Goal: Check status: Check status

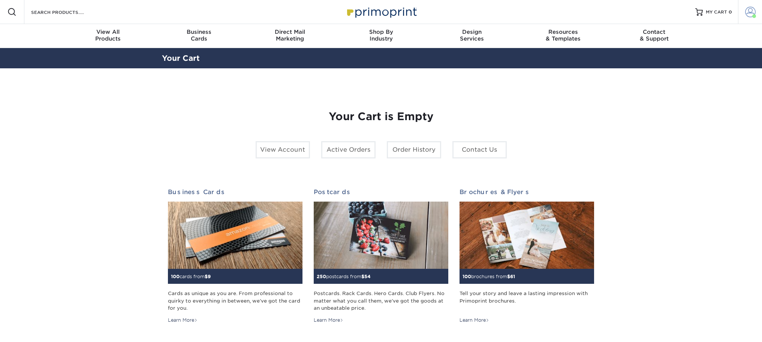
click at [751, 10] on span at bounding box center [750, 12] width 10 height 10
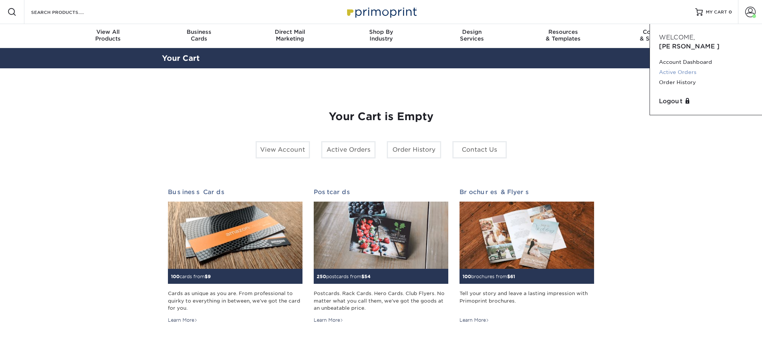
click at [686, 67] on link "Active Orders" at bounding box center [706, 72] width 94 height 10
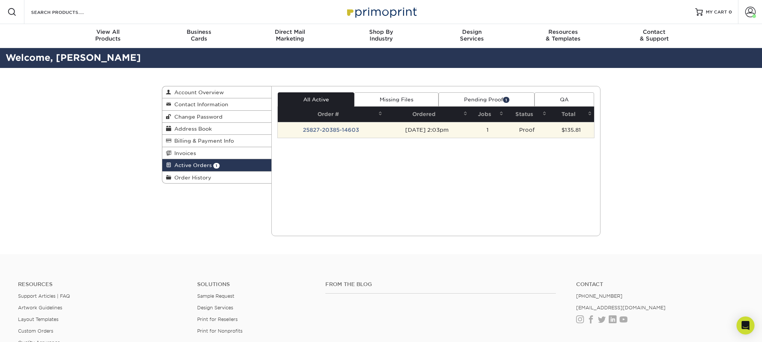
click at [347, 135] on td "25827-20385-14603" at bounding box center [331, 130] width 107 height 16
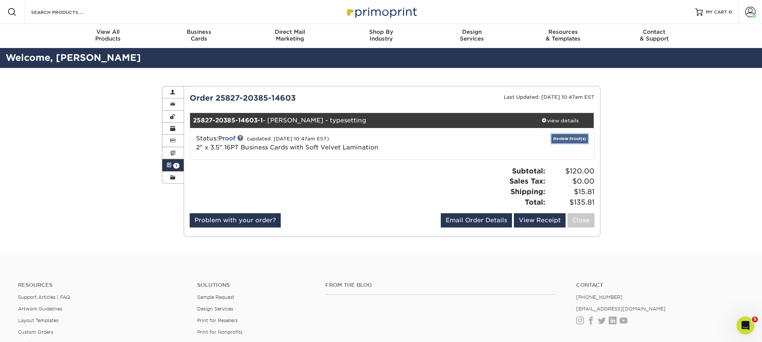
click at [568, 135] on link "Review Proof(s)" at bounding box center [570, 138] width 37 height 9
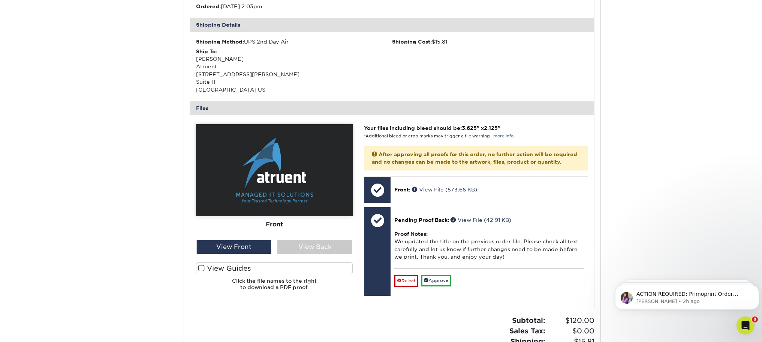
scroll to position [225, 0]
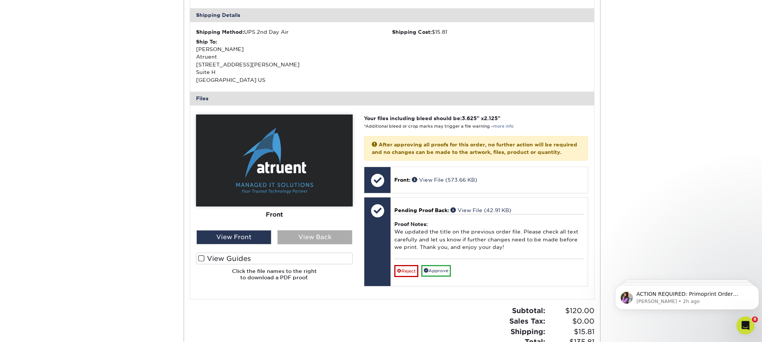
click at [305, 240] on div "View Back" at bounding box center [314, 237] width 75 height 14
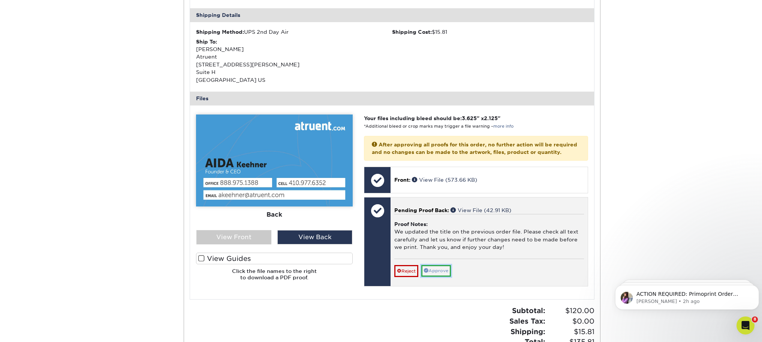
click at [447, 276] on link "Approve" at bounding box center [436, 271] width 30 height 12
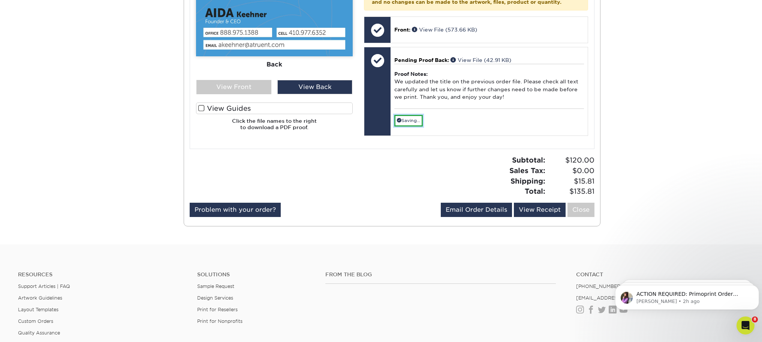
scroll to position [300, 0]
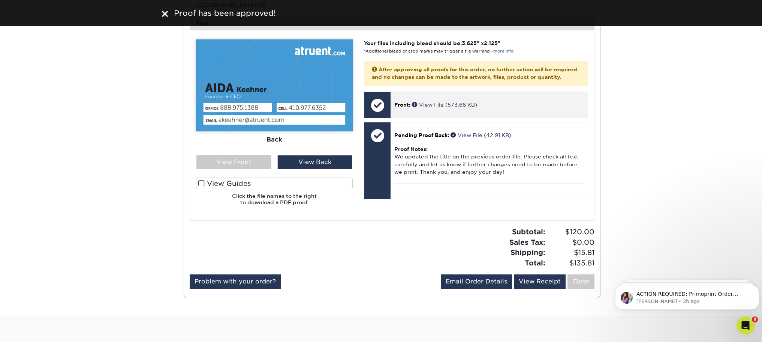
click at [437, 117] on div "Front: View File (573.66 KB)" at bounding box center [489, 104] width 197 height 25
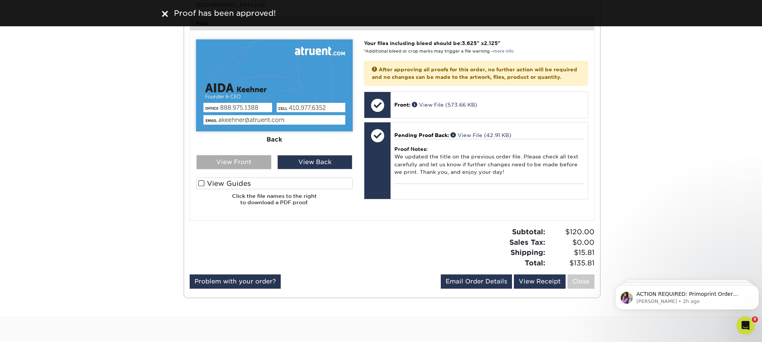
click at [256, 164] on div "View Front" at bounding box center [233, 162] width 75 height 14
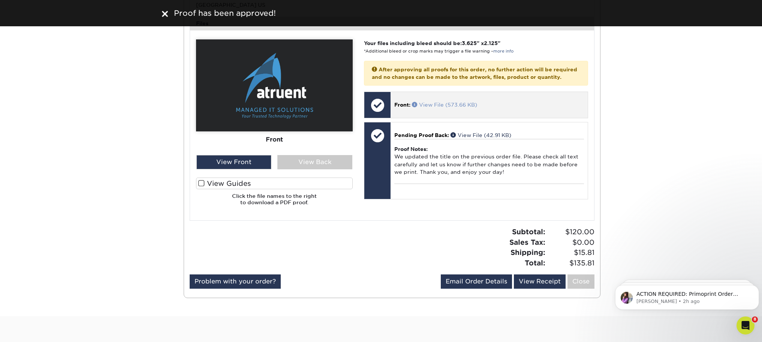
click at [457, 108] on link "View File (573.66 KB)" at bounding box center [444, 105] width 65 height 6
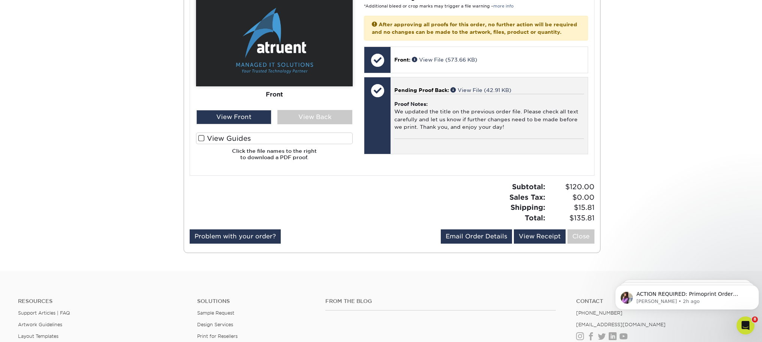
scroll to position [375, 0]
